Goal: Information Seeking & Learning: Check status

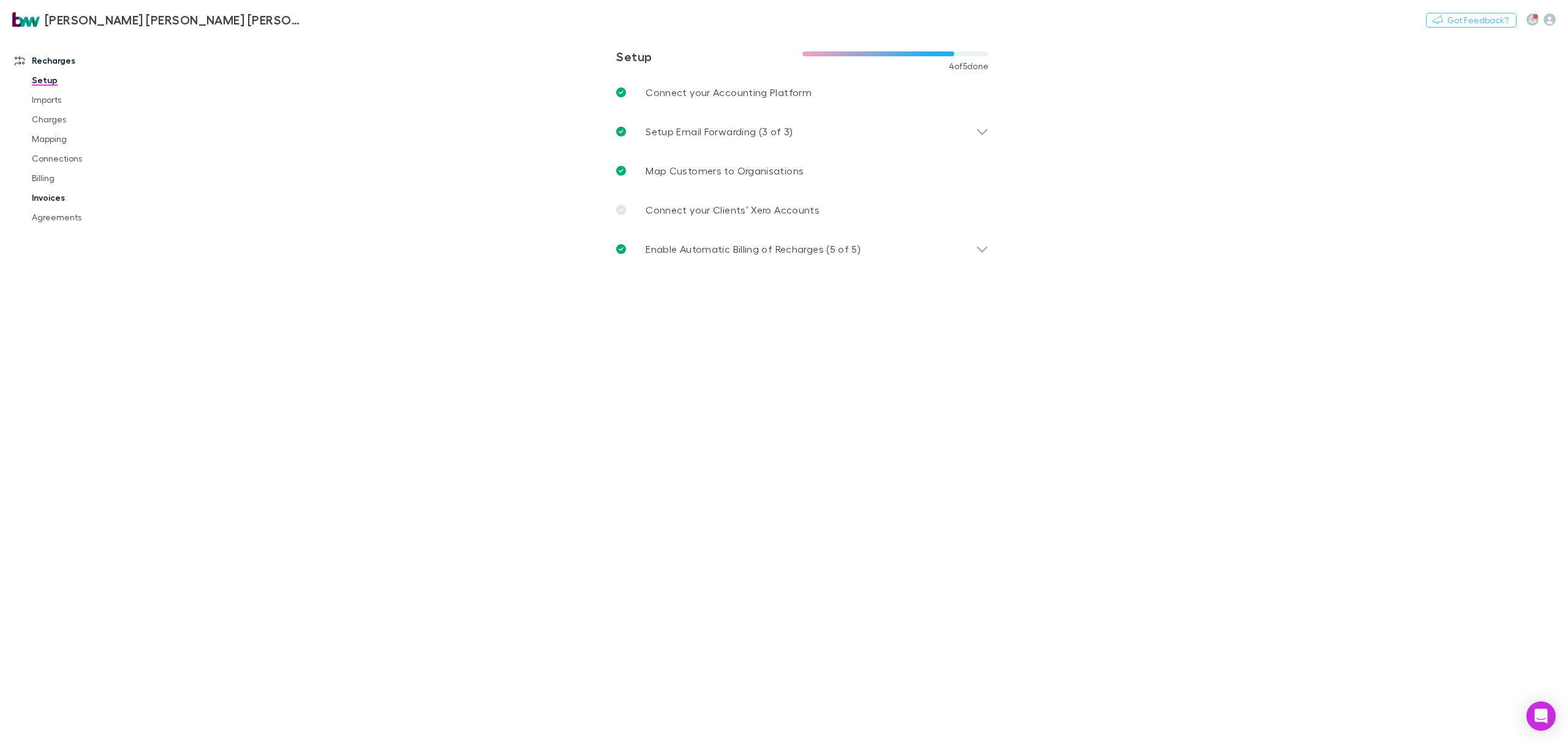
click at [57, 199] on link "Invoices" at bounding box center [97, 197] width 155 height 19
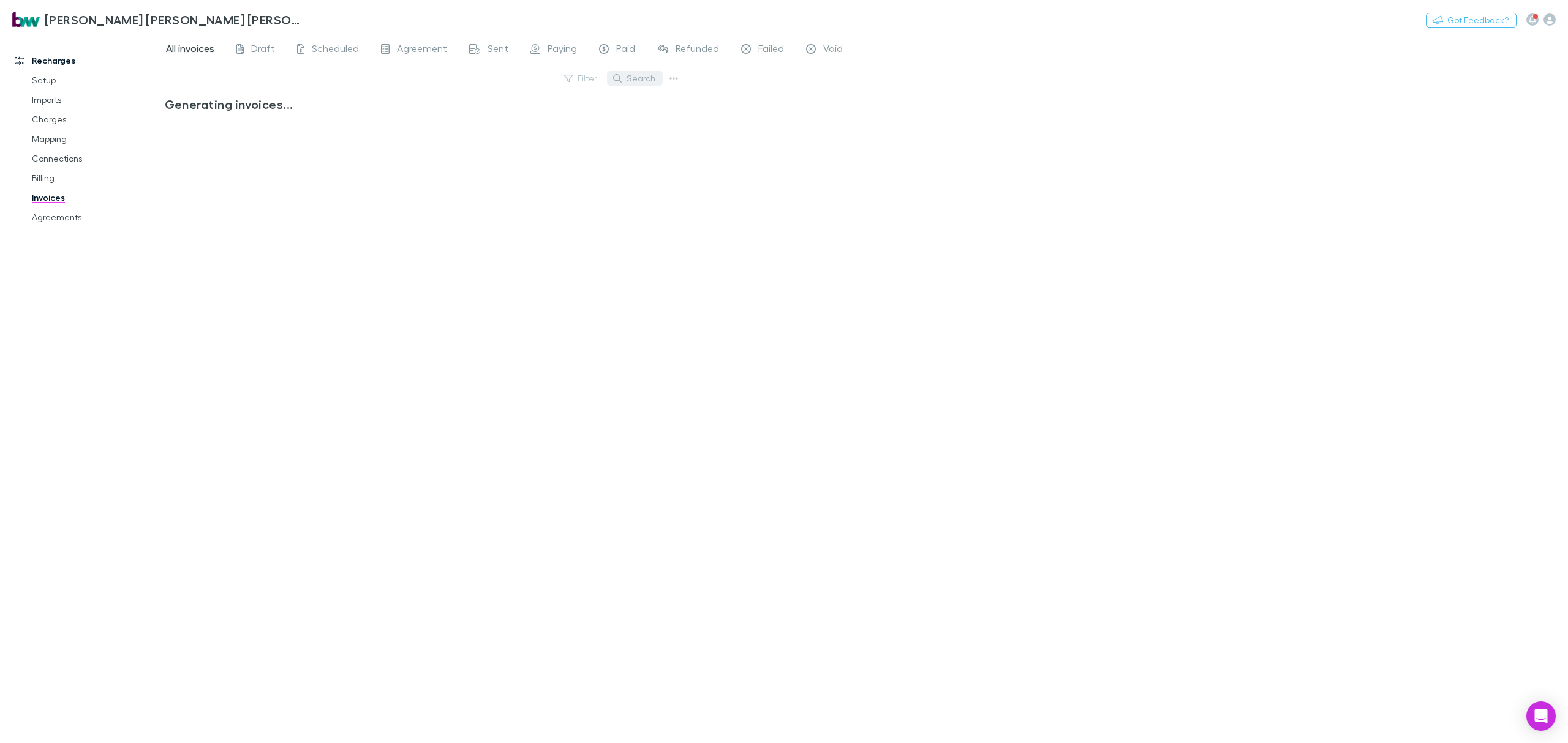
click at [635, 73] on button "Search" at bounding box center [634, 78] width 56 height 14
click at [640, 78] on input "text" at bounding box center [613, 78] width 62 height 17
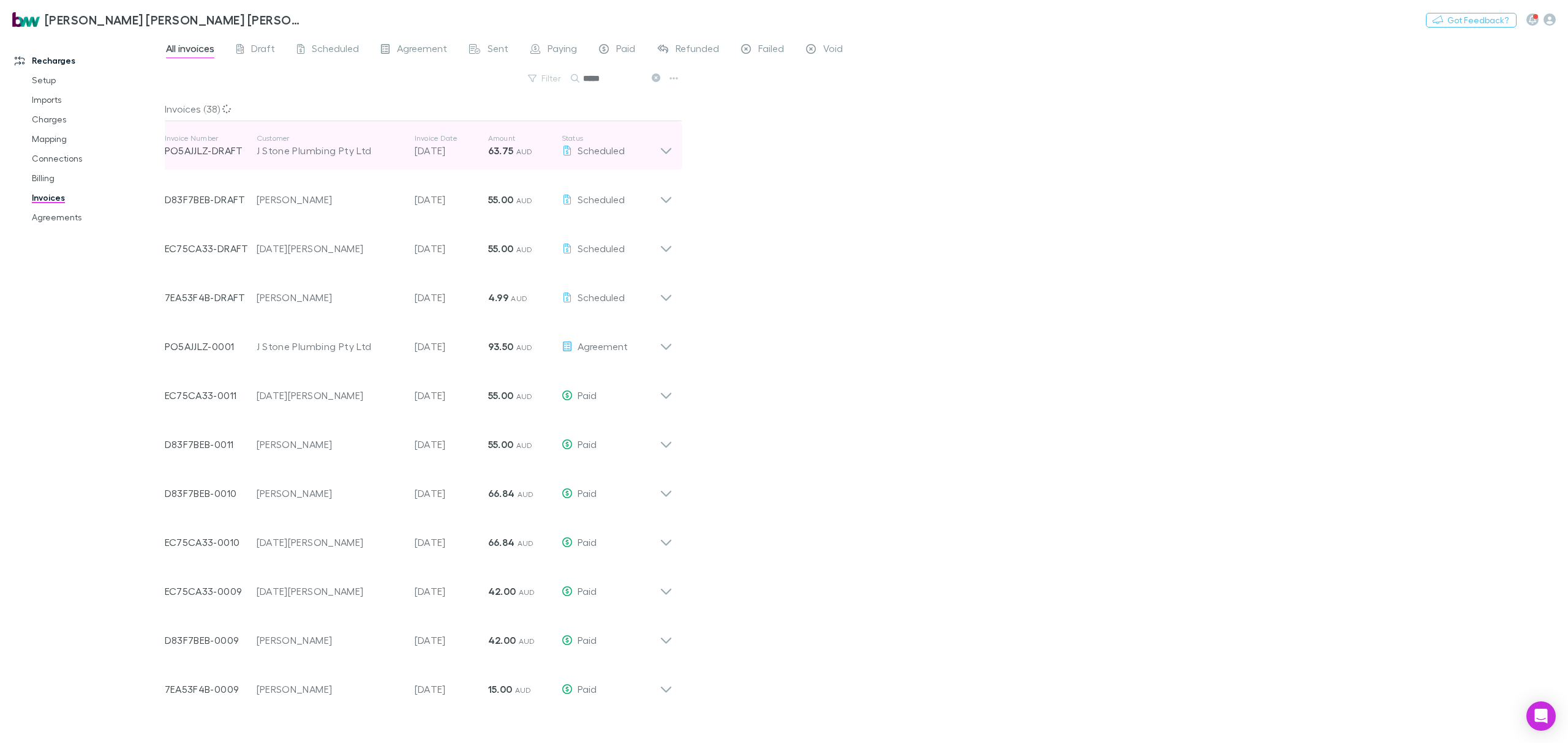
click at [666, 149] on icon at bounding box center [666, 145] width 13 height 24
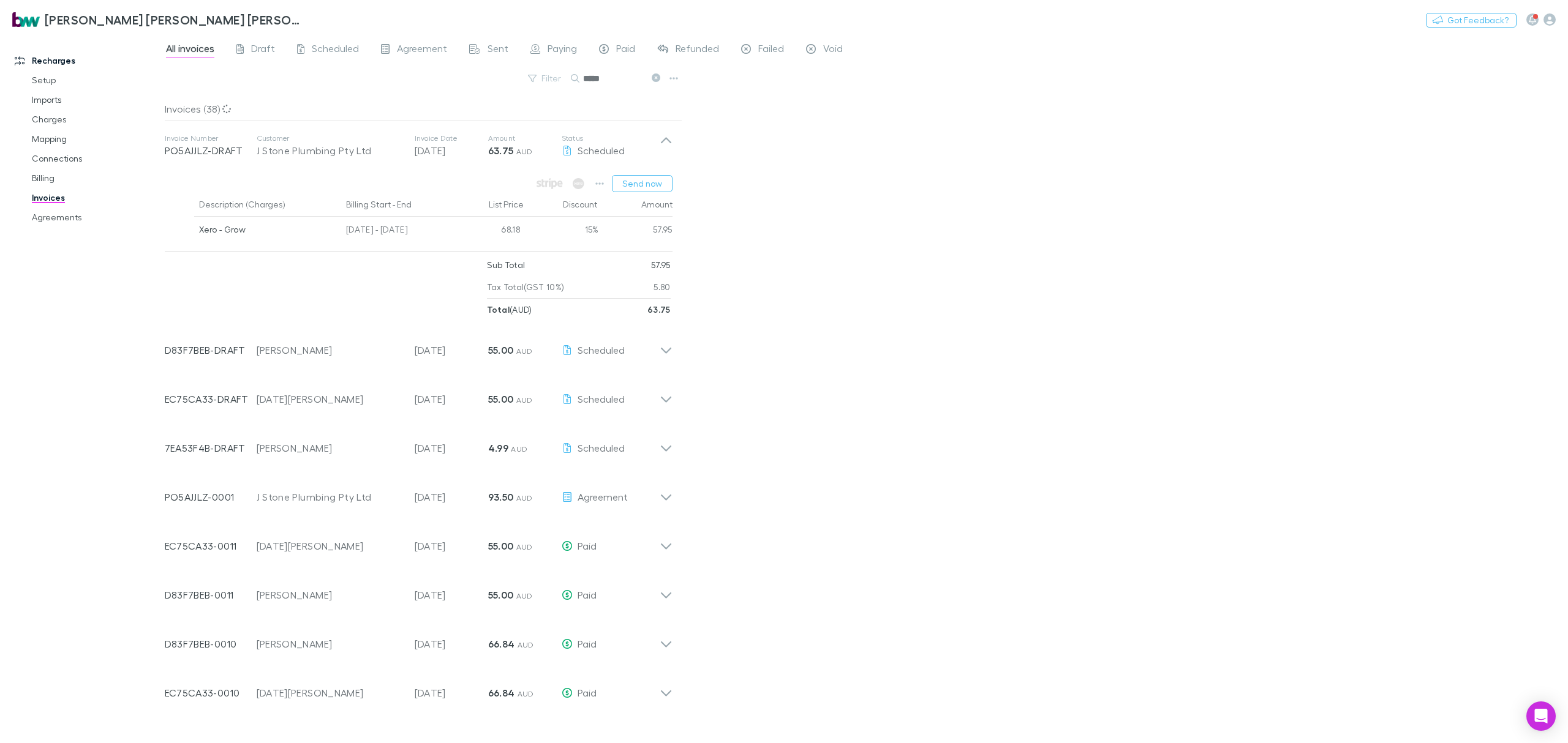
click at [882, 282] on div "All invoices Draft Scheduled Agreement Sent Paying Paid Refunded Failed Void Fi…" at bounding box center [865, 389] width 1403 height 709
click at [672, 498] on icon at bounding box center [666, 492] width 13 height 24
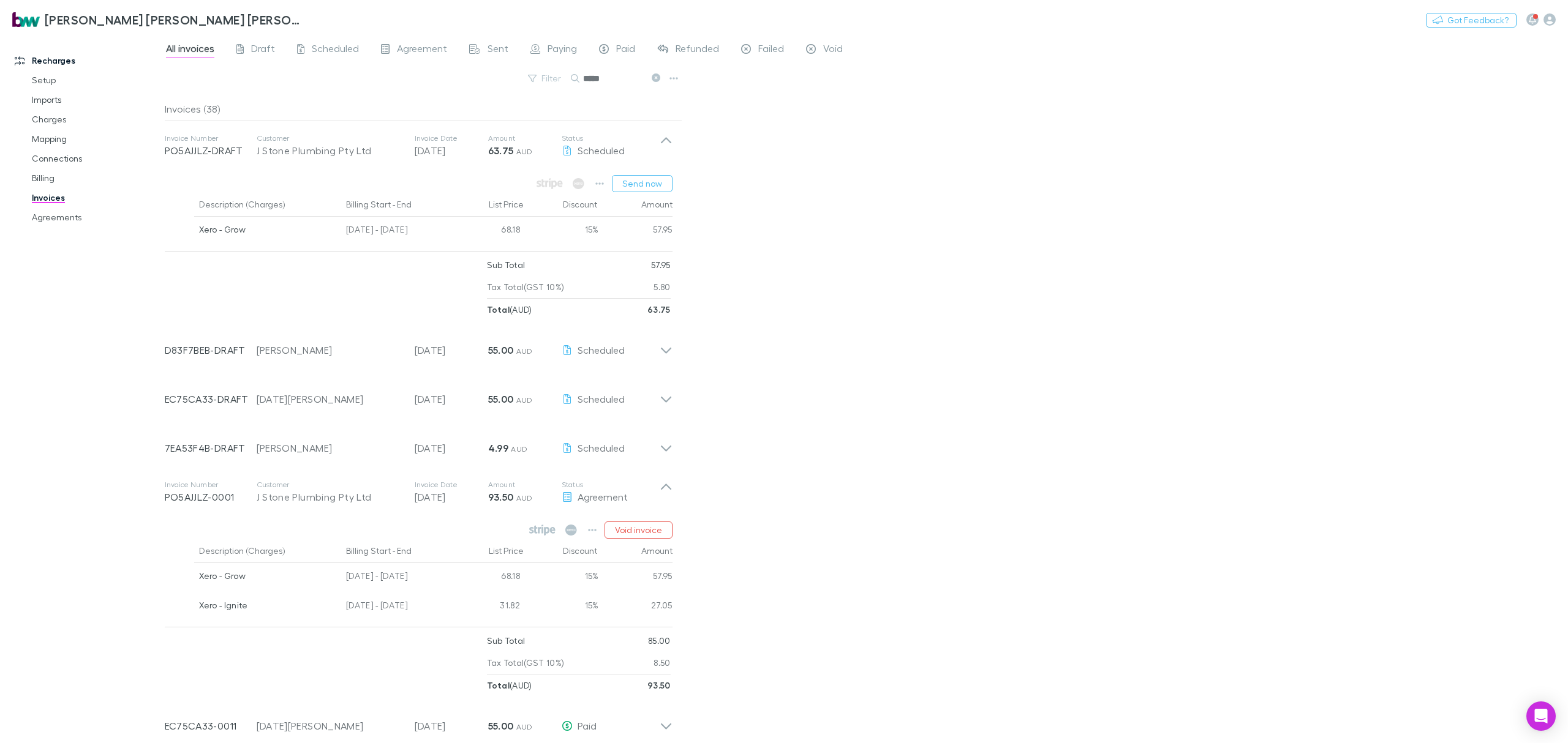
drag, startPoint x: 618, startPoint y: 82, endPoint x: 526, endPoint y: 88, distance: 92.2
click at [526, 87] on div "Filter Search *****" at bounding box center [423, 83] width 517 height 27
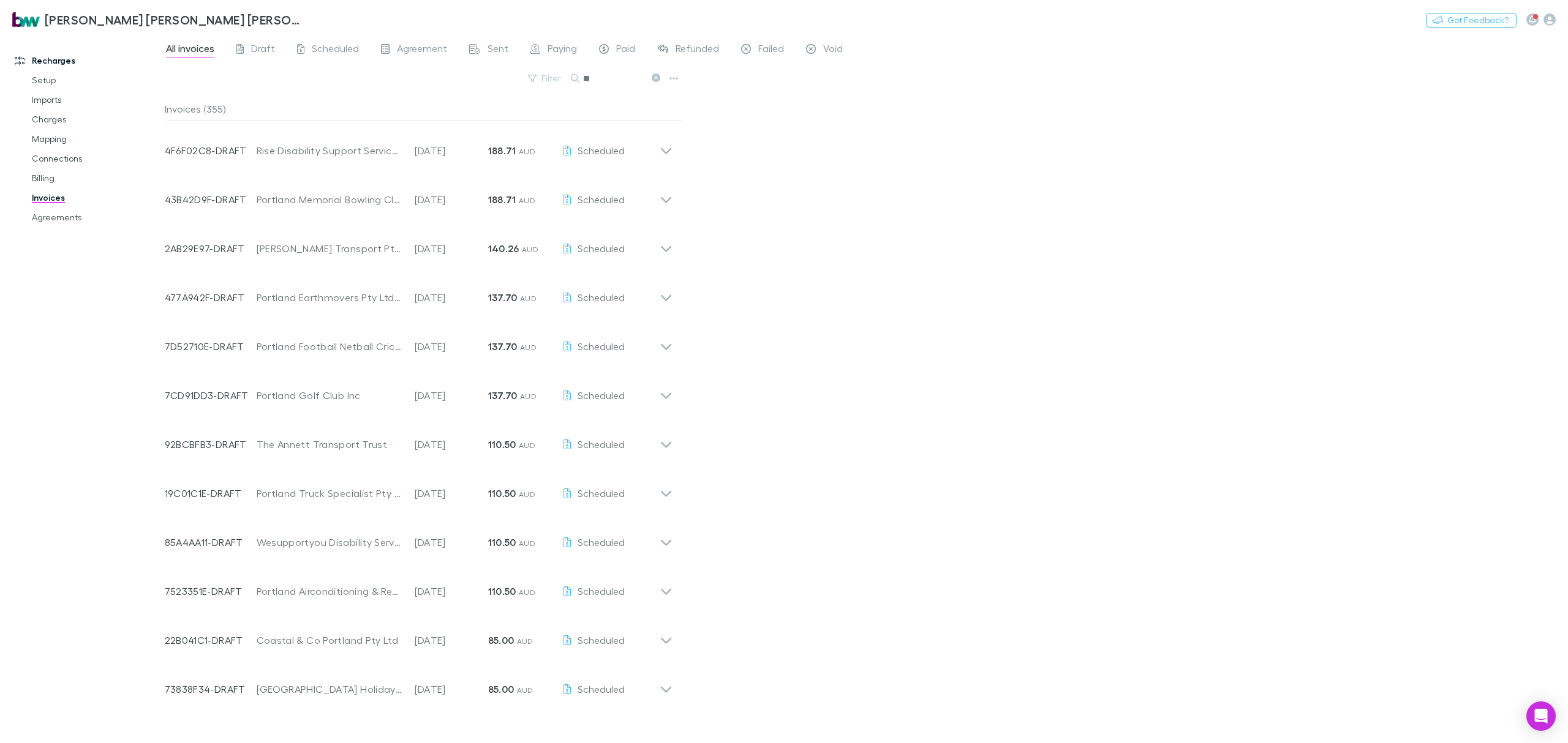
type input "***"
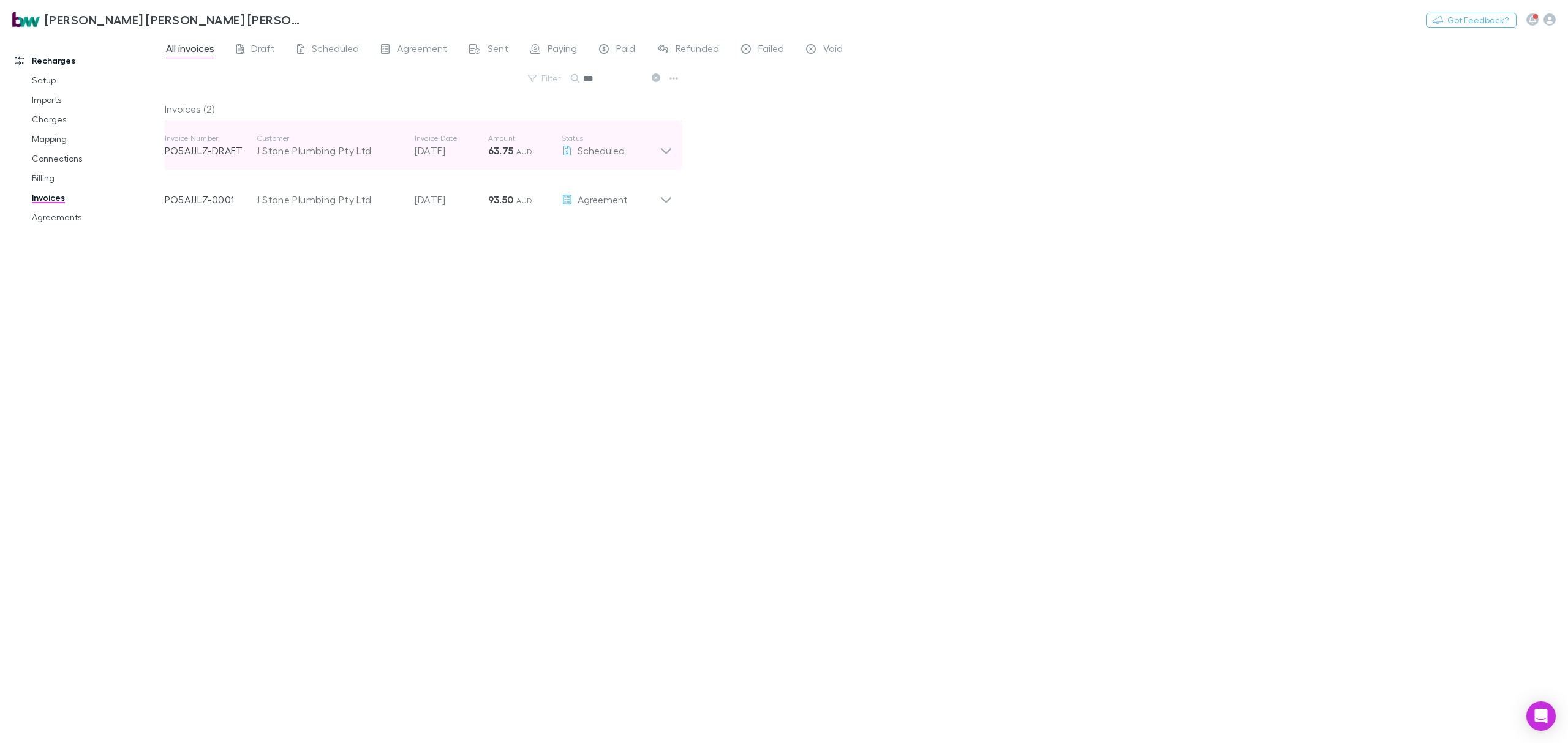
click at [660, 147] on icon at bounding box center [666, 145] width 13 height 24
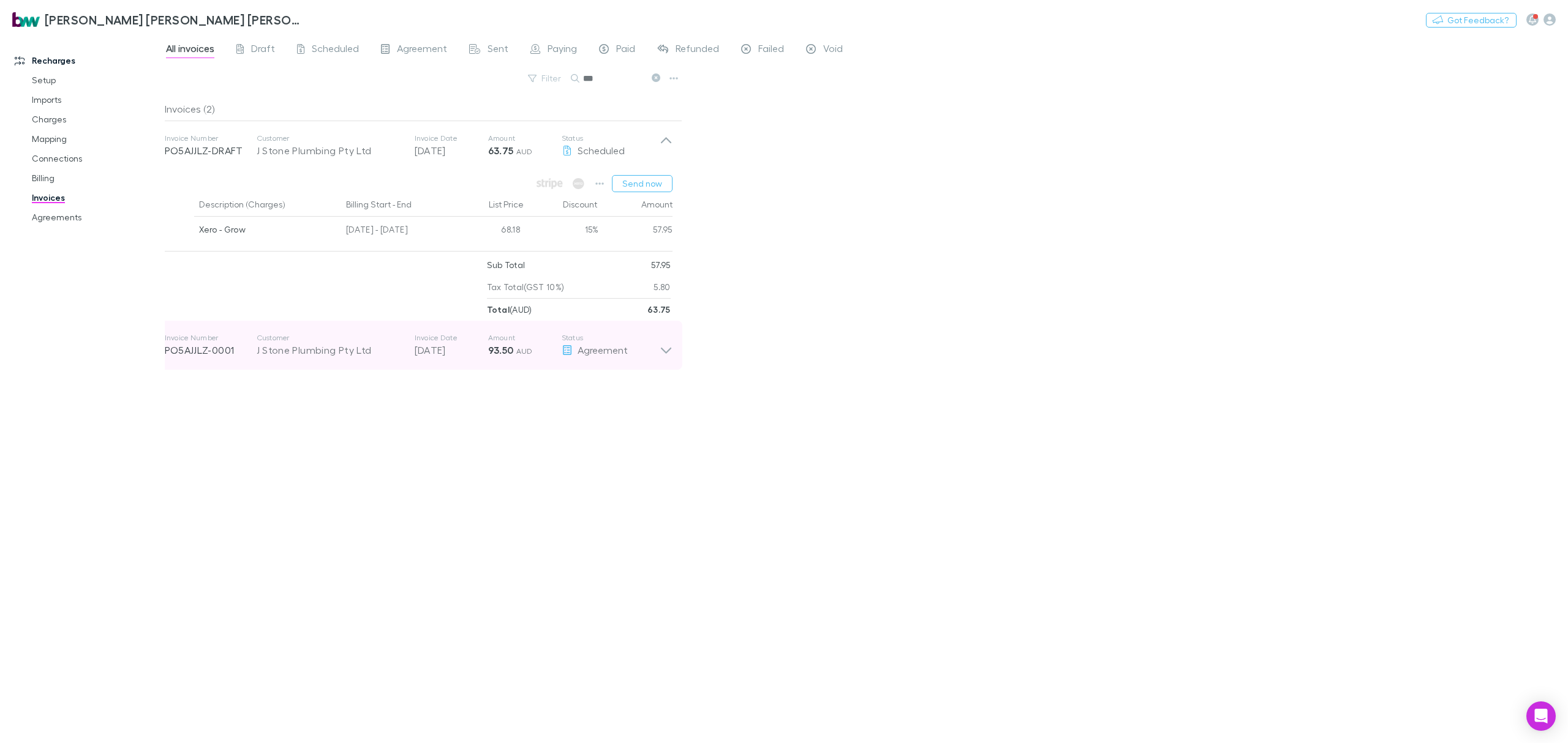
click at [666, 355] on icon at bounding box center [666, 345] width 13 height 24
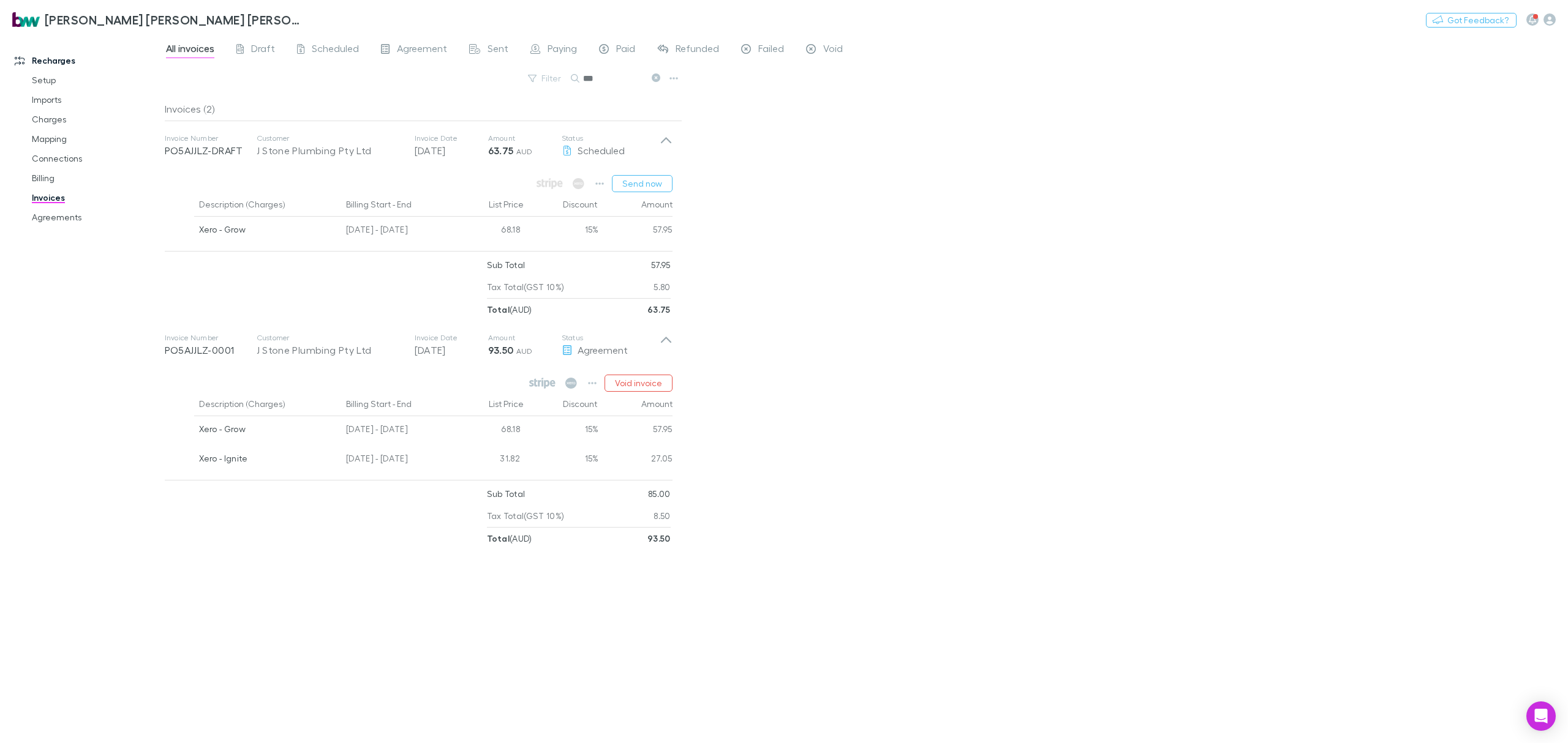
click at [982, 387] on div "All invoices Draft Scheduled Agreement Sent Paying Paid Refunded Failed Void Fi…" at bounding box center [865, 389] width 1403 height 709
